Goal: Task Accomplishment & Management: Use online tool/utility

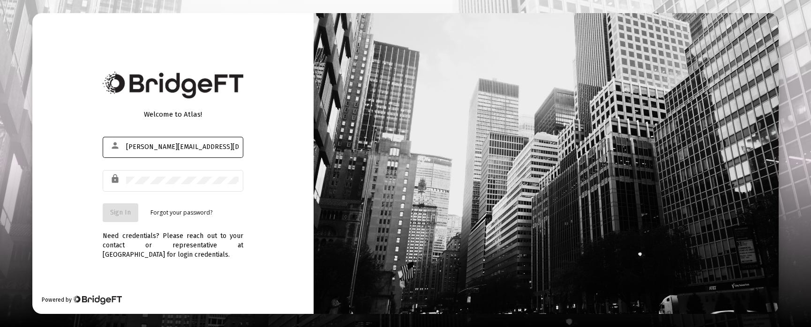
type input "[PERSON_NAME][EMAIL_ADDRESS][DOMAIN_NAME]"
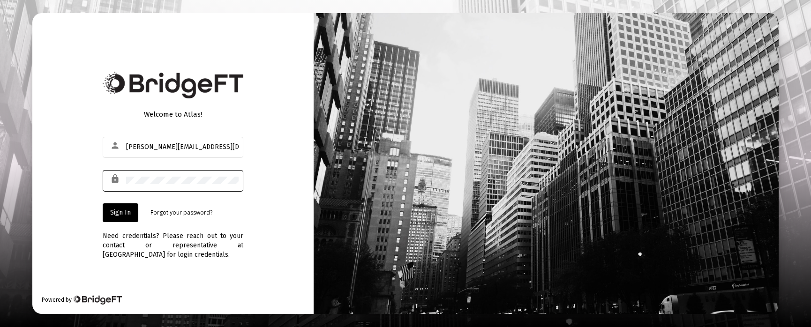
click at [103, 203] on button "Sign In" at bounding box center [121, 212] width 36 height 19
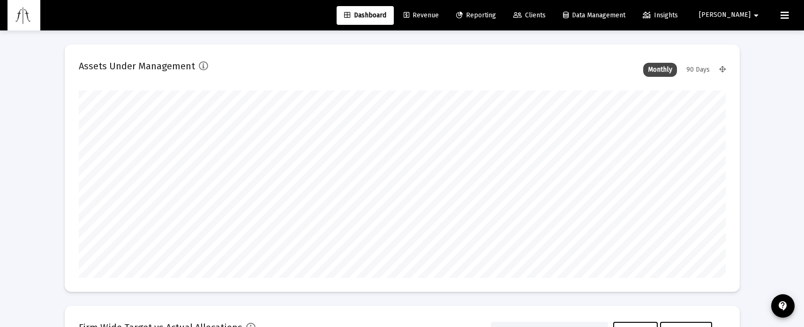
scroll to position [187, 647]
type input "[DATE]"
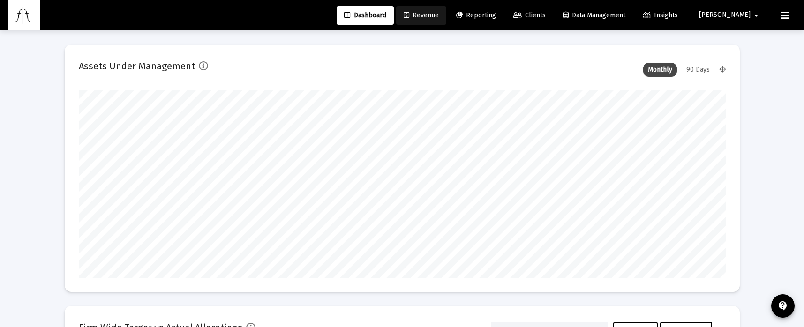
click at [439, 13] on span "Revenue" at bounding box center [420, 15] width 35 height 8
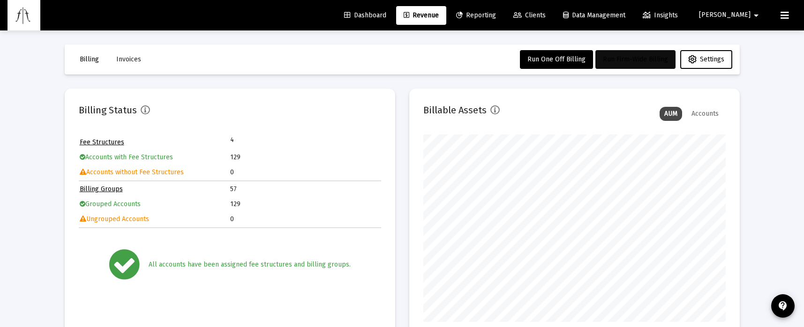
click at [643, 59] on span "Run Firm-Wide Billing" at bounding box center [635, 59] width 65 height 8
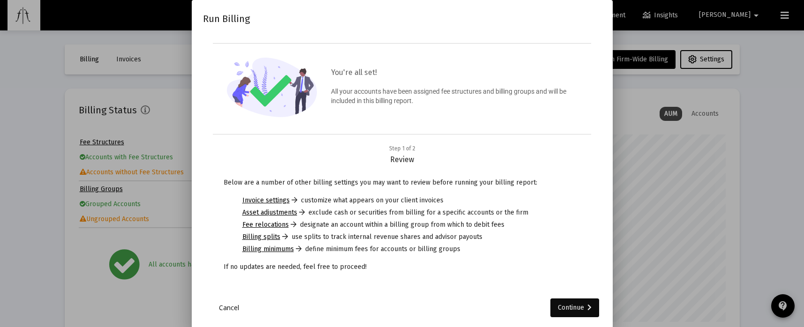
click at [584, 305] on div "Continue" at bounding box center [575, 307] width 34 height 19
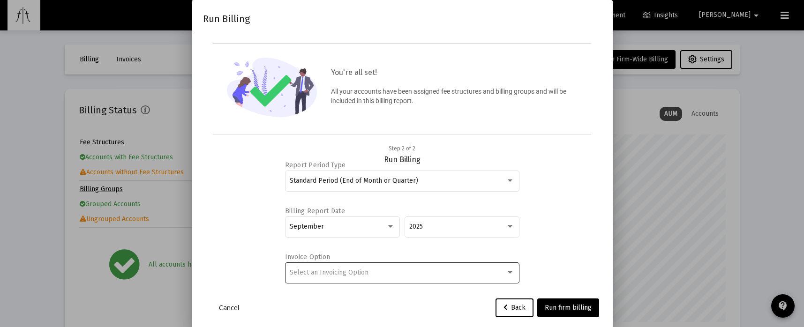
click at [506, 271] on div at bounding box center [510, 272] width 8 height 7
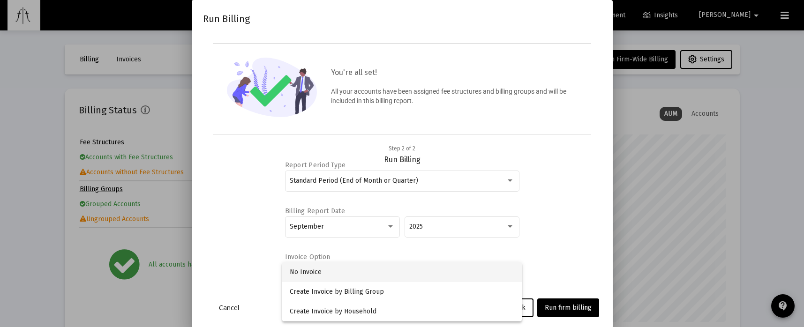
click at [410, 270] on span "No Invoice" at bounding box center [402, 272] width 224 height 20
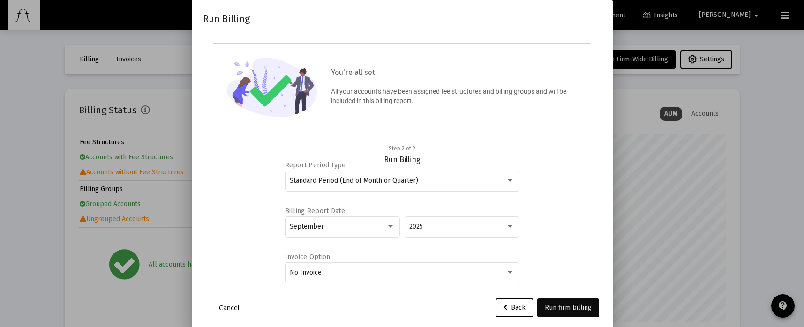
click at [563, 307] on span "Run firm billing" at bounding box center [567, 308] width 47 height 8
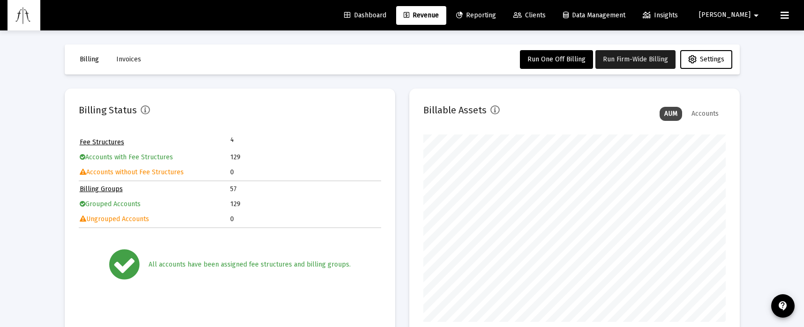
scroll to position [156, 0]
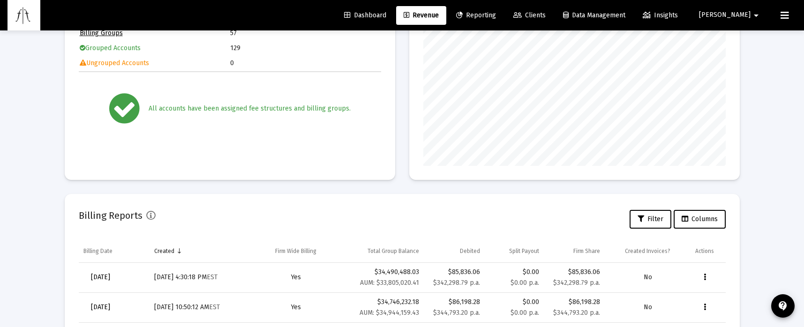
click at [2, 77] on div "Loading... Billing Invoices Run One Off Billing Run Firm-Wide Billing Settings …" at bounding box center [402, 230] width 804 height 773
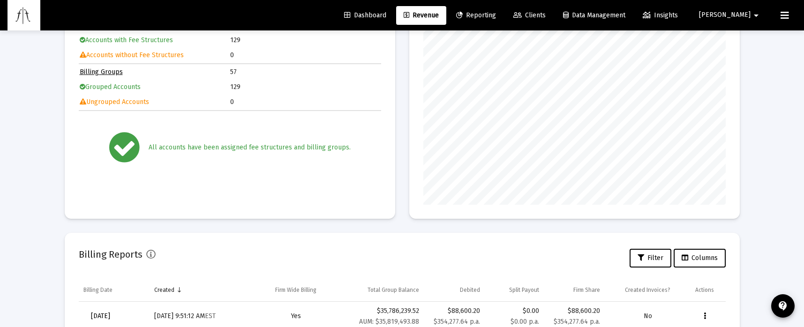
scroll to position [273, 0]
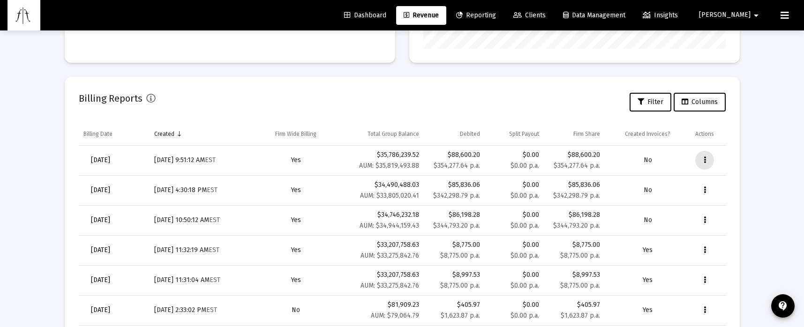
click at [700, 160] on button "Data grid" at bounding box center [704, 160] width 19 height 19
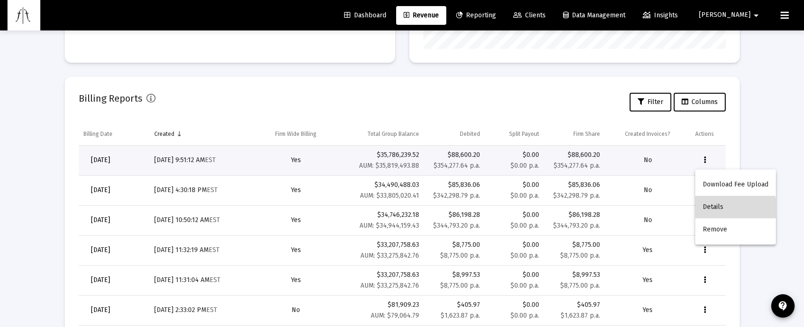
click at [717, 212] on button "Details" at bounding box center [735, 207] width 81 height 22
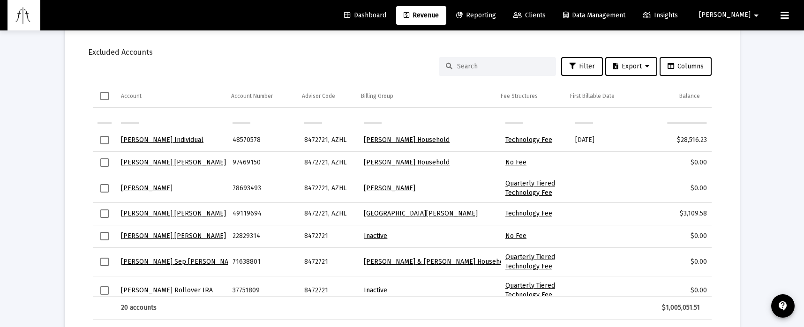
scroll to position [214, 0]
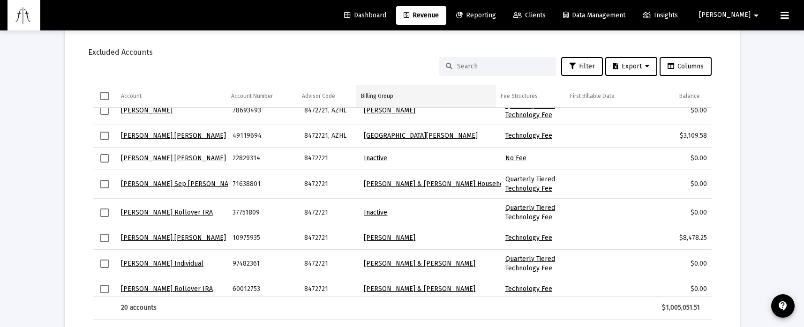
click at [389, 95] on div "Billing Group" at bounding box center [377, 95] width 32 height 7
click at [378, 95] on div "Billing Group" at bounding box center [377, 95] width 32 height 7
click at [149, 96] on td "Account" at bounding box center [171, 96] width 111 height 22
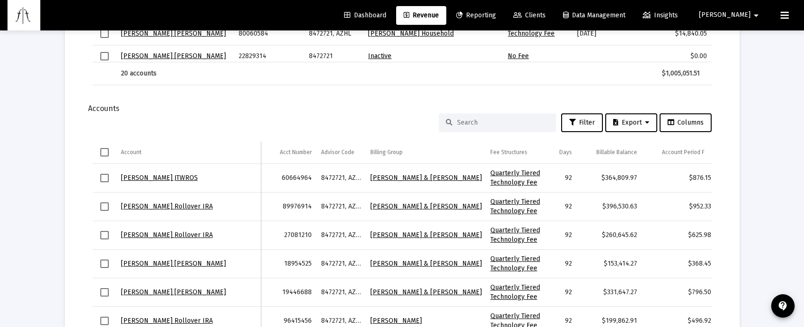
scroll to position [850, 0]
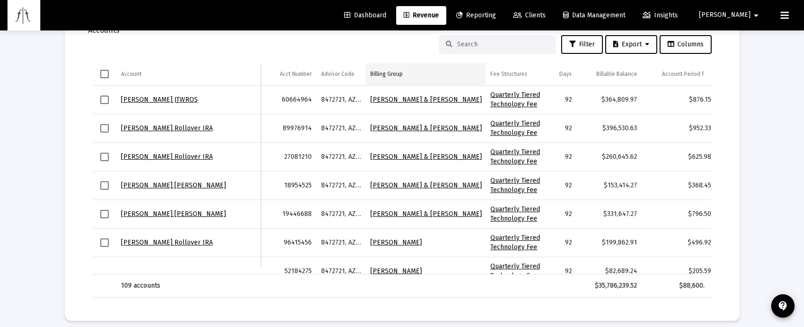
click at [394, 74] on div "Billing Group" at bounding box center [386, 73] width 32 height 7
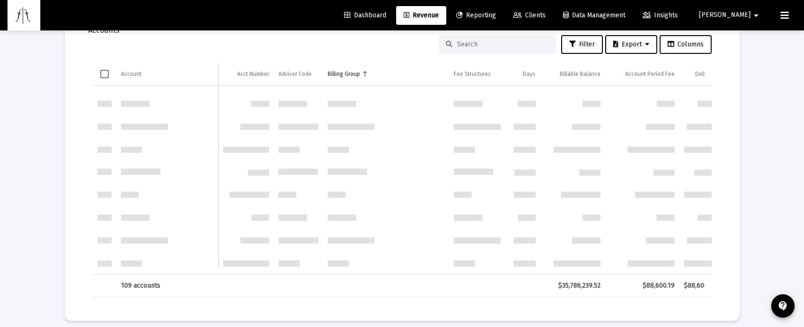
scroll to position [0, 0]
